Goal: Task Accomplishment & Management: Use online tool/utility

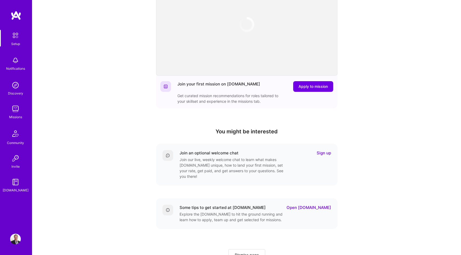
scroll to position [39, 0]
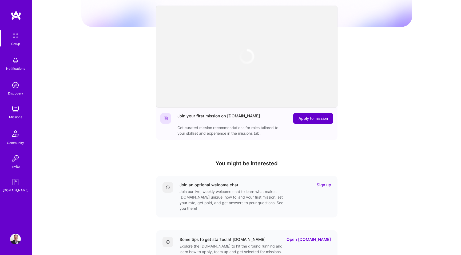
click at [315, 120] on span "Apply to mission" at bounding box center [312, 118] width 29 height 5
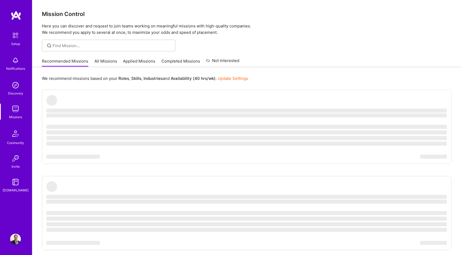
click at [17, 35] on img at bounding box center [15, 35] width 11 height 11
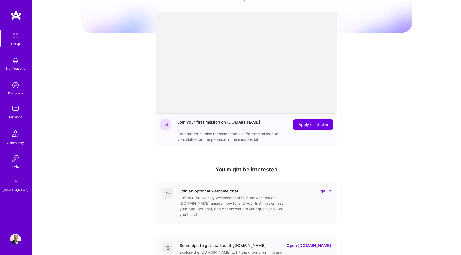
scroll to position [24, 0]
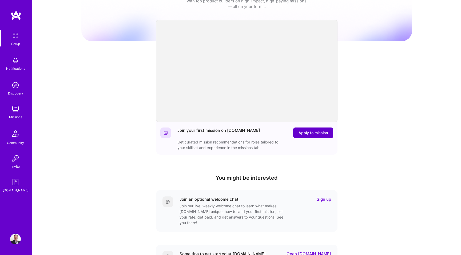
click at [318, 133] on span "Apply to mission" at bounding box center [312, 132] width 29 height 5
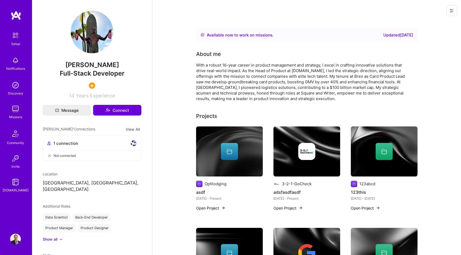
click at [452, 11] on icon at bounding box center [451, 11] width 4 height 4
click at [432, 25] on button "Login as Luis" at bounding box center [428, 23] width 56 height 14
